Goal: Task Accomplishment & Management: Use online tool/utility

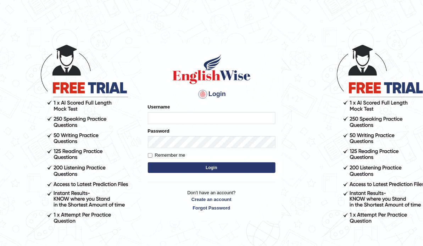
type input "ameerham"
click at [197, 169] on button "Login" at bounding box center [212, 167] width 128 height 11
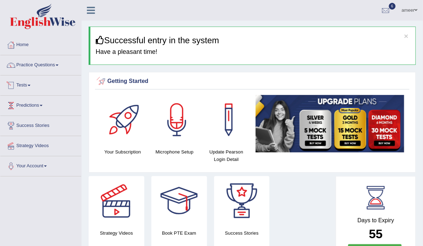
click at [31, 83] on link "Tests" at bounding box center [40, 85] width 81 height 18
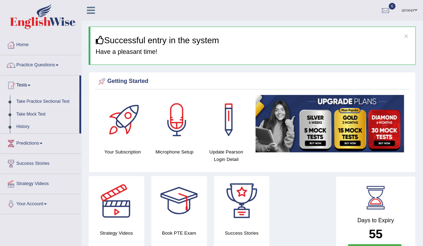
click at [42, 101] on link "Take Practice Sectional Test" at bounding box center [46, 101] width 66 height 13
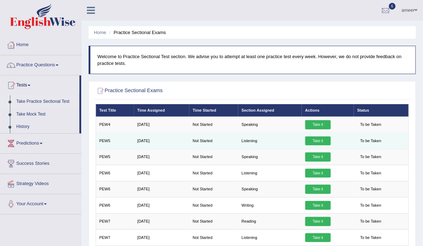
click at [325, 146] on link "Take it" at bounding box center [318, 141] width 26 height 9
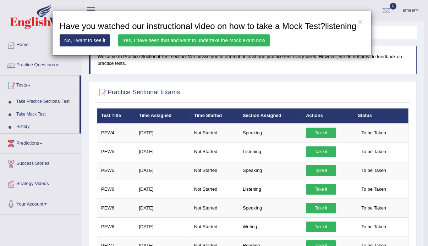
click at [223, 39] on link "Yes, I have seen that and want to undertake the mock exam now" at bounding box center [193, 40] width 151 height 12
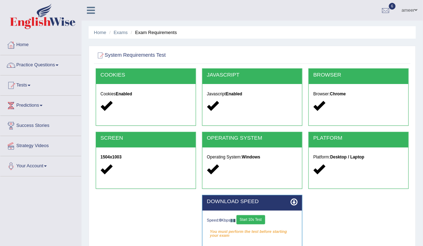
click at [292, 206] on icon at bounding box center [294, 202] width 7 height 7
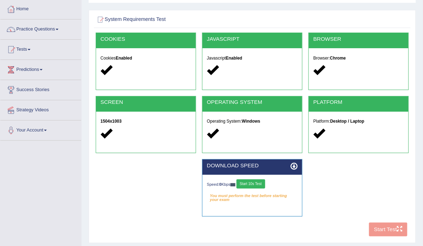
scroll to position [37, 0]
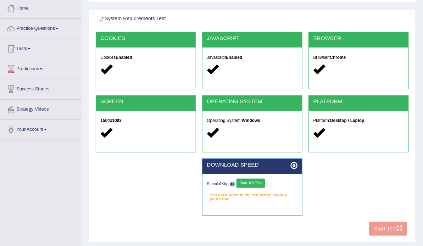
drag, startPoint x: 328, startPoint y: 215, endPoint x: 272, endPoint y: 213, distance: 55.7
click at [265, 188] on button "Start 10s Test" at bounding box center [251, 183] width 29 height 9
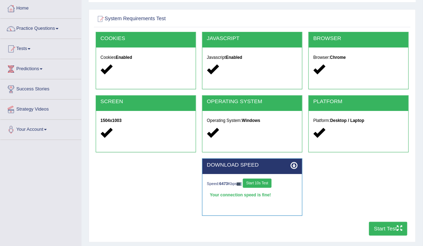
click at [272, 188] on button "Start 10s Test" at bounding box center [257, 183] width 29 height 9
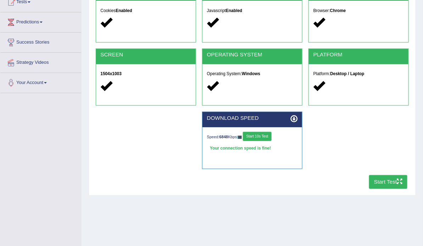
scroll to position [83, 0]
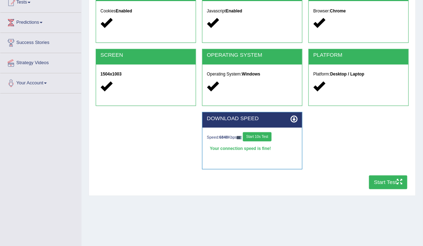
click at [381, 189] on button "Start Test" at bounding box center [388, 183] width 39 height 14
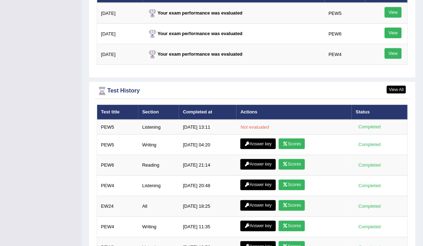
scroll to position [906, 0]
